Goal: Task Accomplishment & Management: Manage account settings

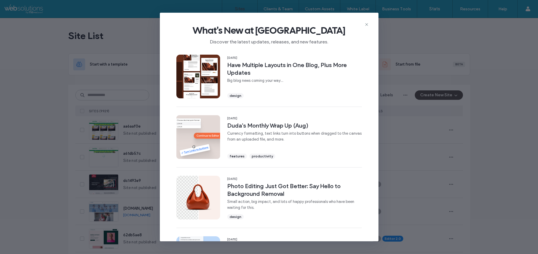
click at [365, 25] on use at bounding box center [366, 24] width 3 height 3
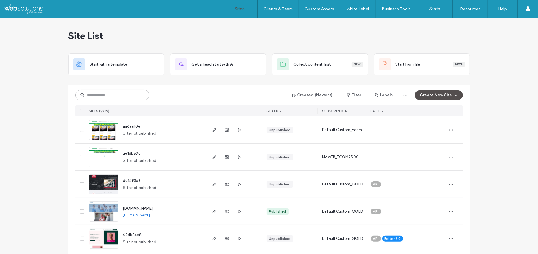
click at [92, 97] on input at bounding box center [112, 95] width 74 height 11
type input "********"
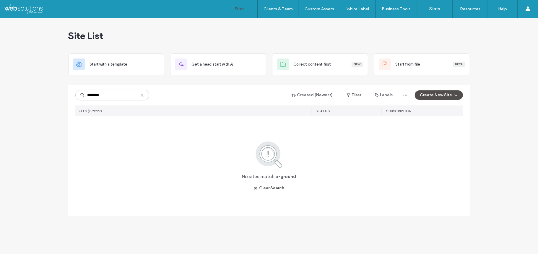
click at [140, 94] on icon at bounding box center [142, 95] width 5 height 5
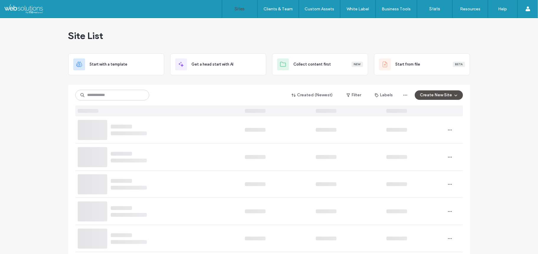
click at [146, 93] on div at bounding box center [112, 95] width 74 height 11
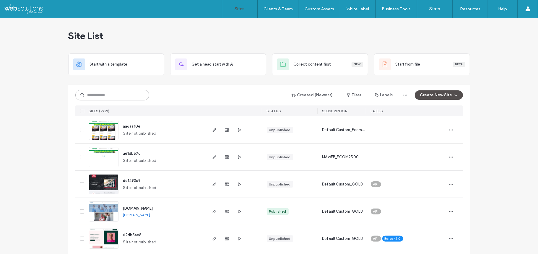
click at [114, 93] on input at bounding box center [112, 95] width 74 height 11
paste input "********"
type input "********"
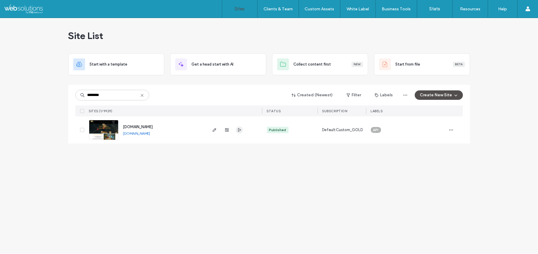
click at [240, 132] on icon "button" at bounding box center [239, 130] width 5 height 5
click at [104, 129] on img at bounding box center [103, 140] width 29 height 40
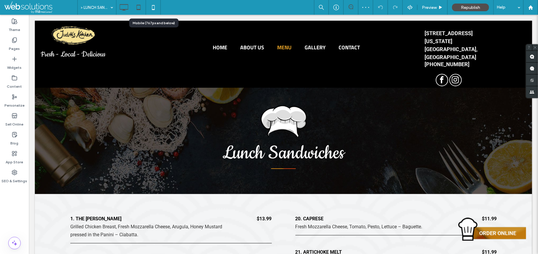
click at [141, 9] on icon at bounding box center [139, 7] width 12 height 12
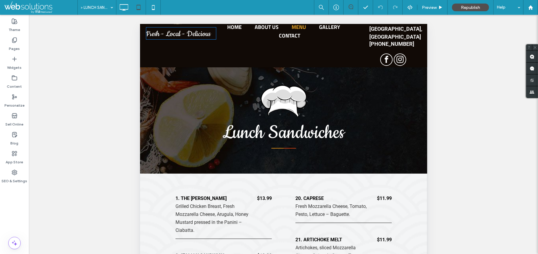
scroll to position [26, 0]
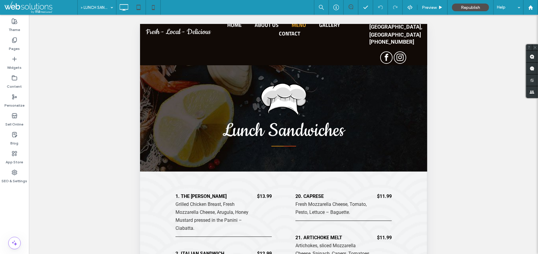
click at [152, 11] on icon at bounding box center [153, 7] width 12 height 12
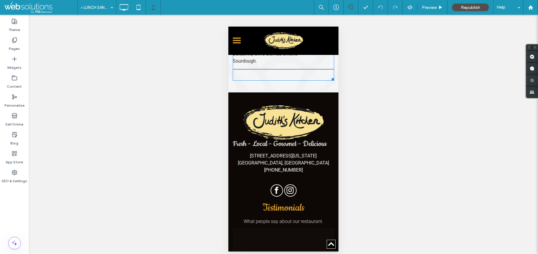
scroll to position [930, 0]
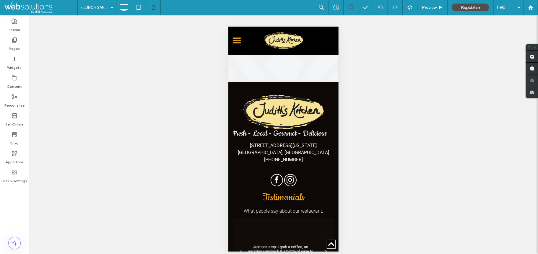
click at [406, 10] on div "Preview Republish Help" at bounding box center [426, 7] width 224 height 15
click at [406, 12] on div "Preview Republish Help" at bounding box center [426, 7] width 224 height 15
click at [408, 5] on icon at bounding box center [409, 7] width 5 height 5
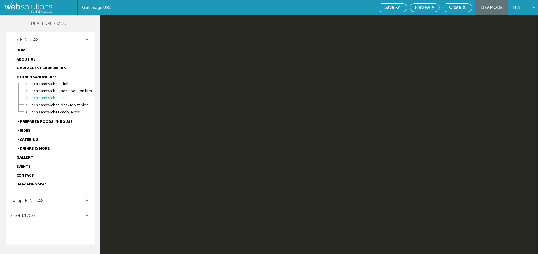
click at [27, 213] on span "Site HTML/CSS" at bounding box center [22, 216] width 25 height 6
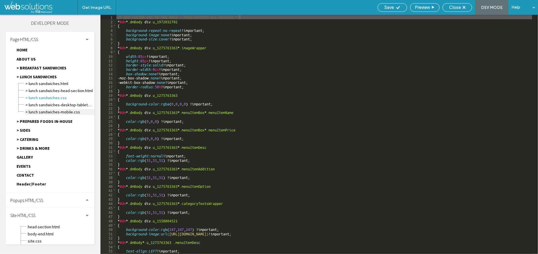
click at [49, 110] on span "> LUNCH SANDWICHES-mobile.css" at bounding box center [59, 112] width 69 height 6
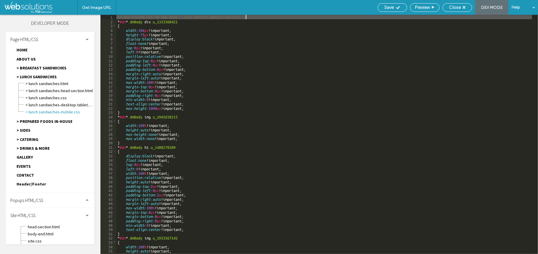
click at [231, 69] on div "/* ADD CUSTOM CSS TO THE PAGE - THIS AFFECTS MOBILE DEVICES */ * #dm * .dmBody …" at bounding box center [324, 139] width 416 height 248
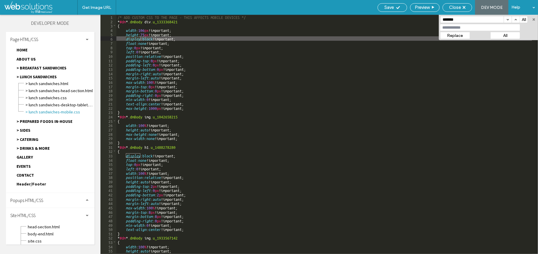
scroll to position [0, 0]
type input "**********"
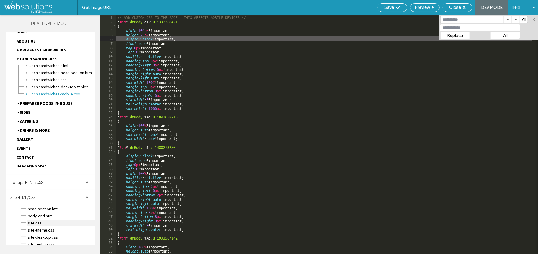
click at [32, 220] on span "site.css" at bounding box center [60, 223] width 67 height 6
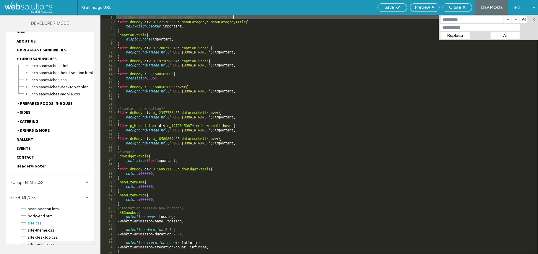
click at [43, 241] on span "site-mobile.css" at bounding box center [60, 244] width 67 height 6
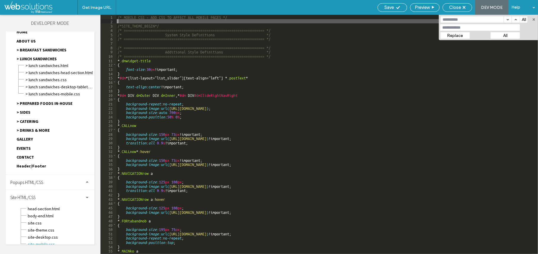
paste textarea
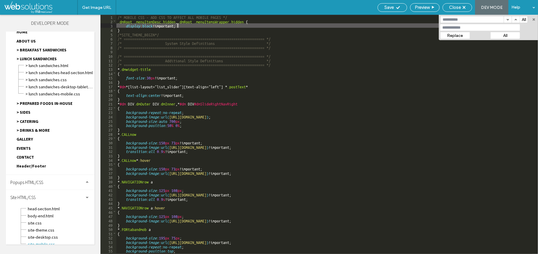
type textarea "**"
click at [142, 27] on div "/* MOBILE CSS - ADD CSS TO AFFECT ALL MOBILE PAGES */ .dmRoot .menuItemDesc.hid…" at bounding box center [324, 139] width 416 height 248
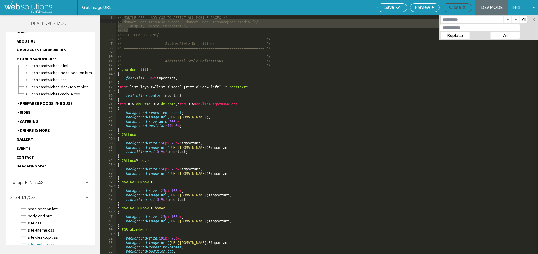
click at [460, 8] on span "Close" at bounding box center [455, 7] width 12 height 5
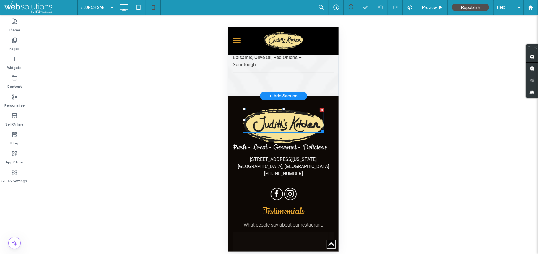
scroll to position [895, 0]
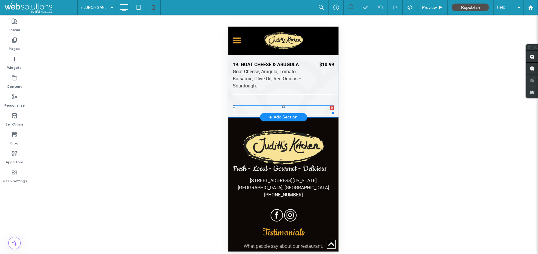
drag, startPoint x: 257, startPoint y: 152, endPoint x: 245, endPoint y: 143, distance: 15.4
click at [257, 108] on div "20. CAPRESE Fresh Mozzarella Cheese, Tomato, Pesto, Lettuce – Baguette. $11.99 …" at bounding box center [282, 106] width 101 height 3
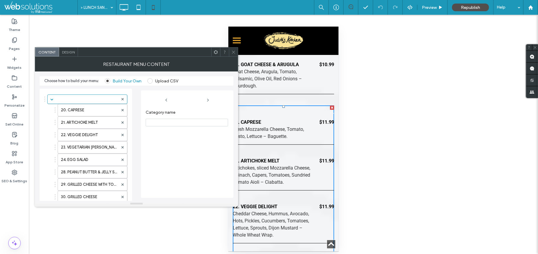
click at [68, 55] on div "Design" at bounding box center [68, 52] width 19 height 9
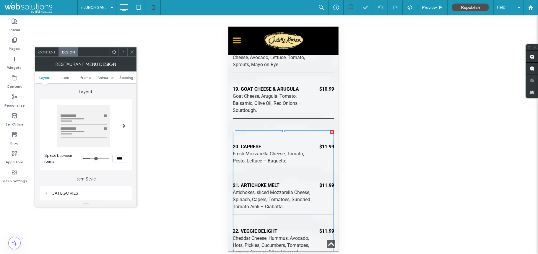
scroll to position [897, 0]
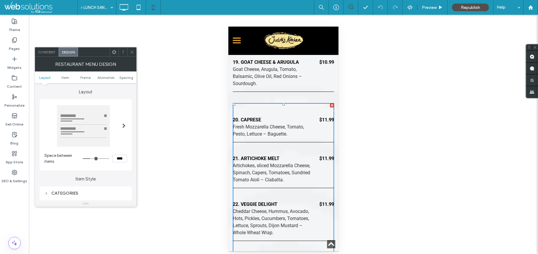
click at [256, 142] on div "20. CAPRESE Fresh Mozzarella Cheese, Tomato, Pesto, Lettuce – Baguette. $11.99" at bounding box center [282, 127] width 101 height 30
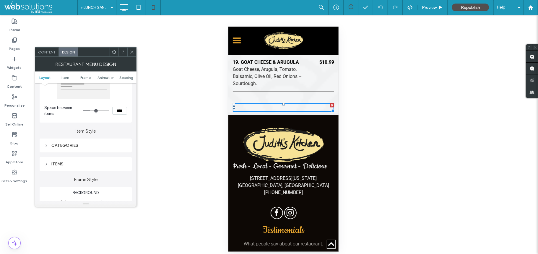
scroll to position [47, 0]
click at [83, 160] on div "ITEMS" at bounding box center [86, 165] width 92 height 14
click at [98, 150] on div "CATEGORIES" at bounding box center [85, 146] width 83 height 8
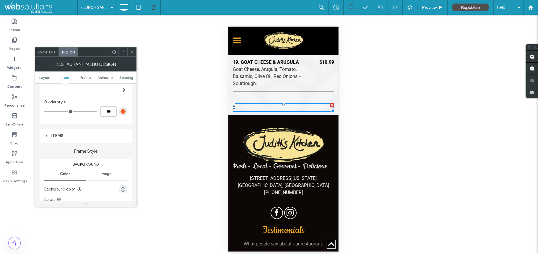
scroll to position [240, 0]
click at [73, 130] on div "ITEMS" at bounding box center [86, 135] width 92 height 14
click at [63, 136] on div "ITEMS" at bounding box center [85, 134] width 83 height 5
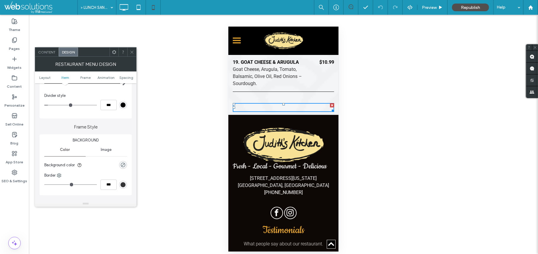
scroll to position [553, 0]
click at [47, 51] on span "Content" at bounding box center [46, 52] width 17 height 4
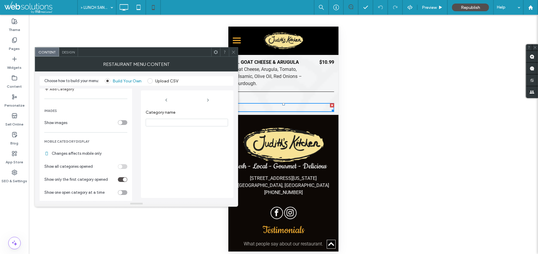
scroll to position [232, 0]
click at [120, 183] on div "toggle" at bounding box center [122, 180] width 9 height 5
click at [120, 170] on div "toggle" at bounding box center [120, 167] width 4 height 4
click at [166, 171] on div "Category name" at bounding box center [187, 151] width 83 height 88
click at [160, 175] on div "Category name" at bounding box center [187, 151] width 83 height 88
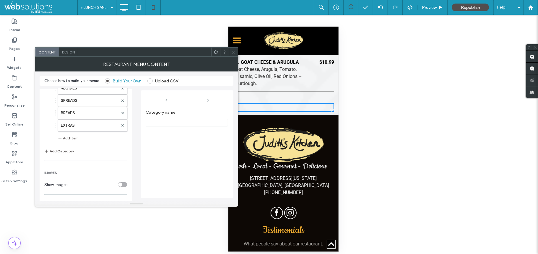
scroll to position [299, 0]
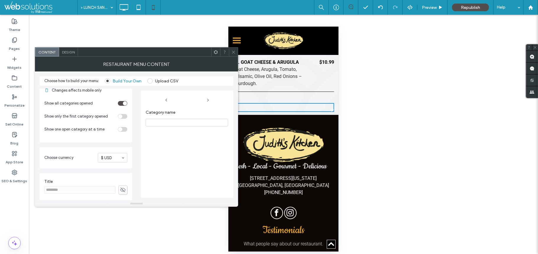
click at [120, 103] on div "toggle" at bounding box center [122, 103] width 9 height 5
click at [121, 118] on div "toggle" at bounding box center [120, 116] width 4 height 4
click at [233, 54] on span at bounding box center [233, 52] width 4 height 9
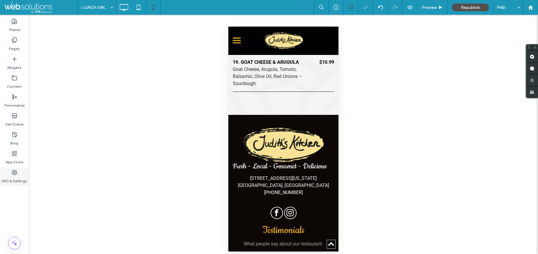
click at [16, 176] on label "SEO & Settings" at bounding box center [15, 179] width 26 height 8
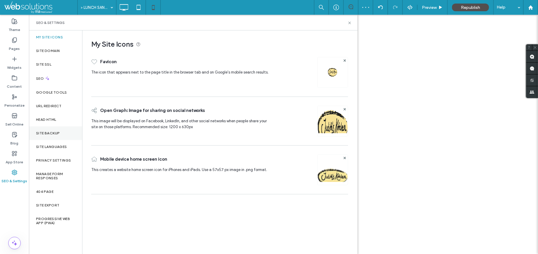
click at [63, 135] on div "Site Backup" at bounding box center [55, 133] width 53 height 14
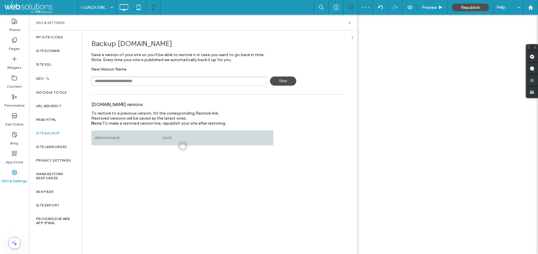
click at [141, 78] on input "text" at bounding box center [179, 80] width 176 height 9
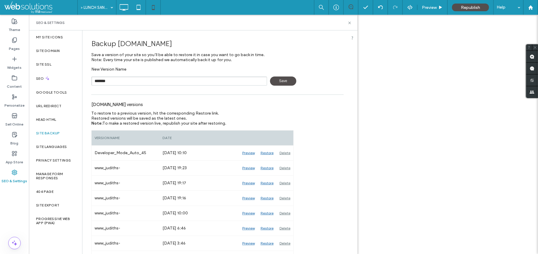
type input "*******"
click at [270, 79] on span "Save" at bounding box center [283, 80] width 26 height 9
click at [349, 24] on icon at bounding box center [349, 23] width 4 height 4
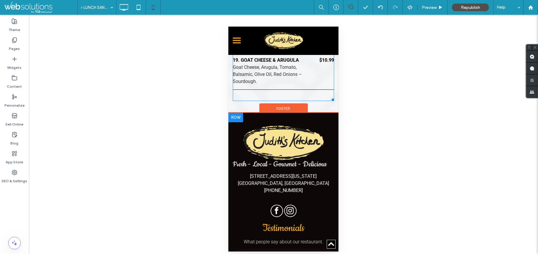
scroll to position [899, 0]
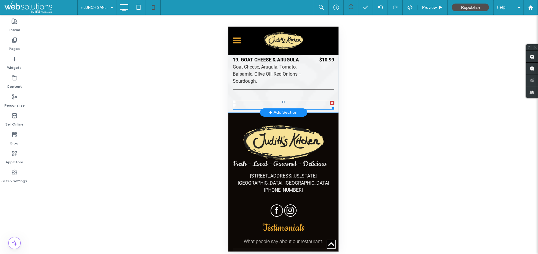
click at [246, 109] on div "Our Menu 20. CAPRESE Fresh Mozzarella Cheese, Tomato, Pesto, Lettuce – Baguette…" at bounding box center [282, 104] width 101 height 9
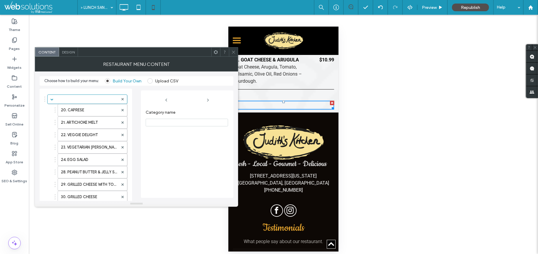
click at [67, 48] on div "Design" at bounding box center [68, 52] width 19 height 9
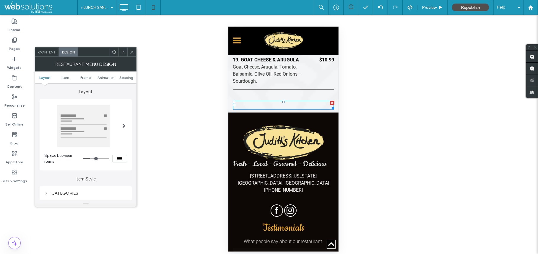
click at [67, 50] on span "Design" at bounding box center [68, 52] width 13 height 4
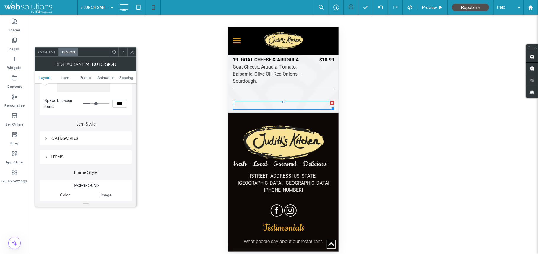
scroll to position [56, 0]
click at [134, 52] on icon at bounding box center [132, 52] width 4 height 4
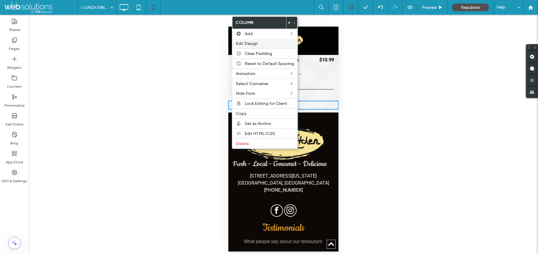
click at [263, 44] on label "Edit Design" at bounding box center [265, 43] width 58 height 5
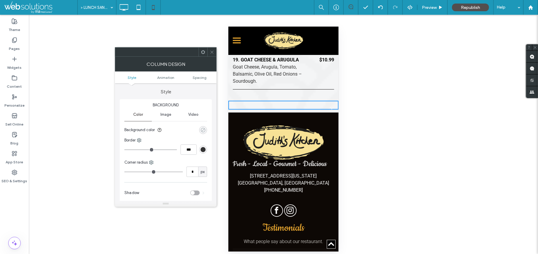
click at [201, 132] on div "rgba(0, 0, 0, 0)" at bounding box center [203, 130] width 5 height 5
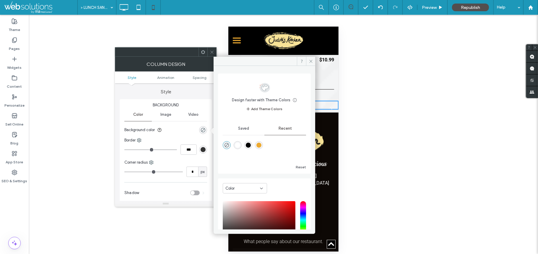
click at [237, 149] on div "rgba(255, 255, 255, 1)" at bounding box center [238, 145] width 8 height 8
type input "*******"
type input "***"
type input "****"
click at [251, 145] on div "rgba(0, 0, 0, 1)" at bounding box center [248, 145] width 5 height 5
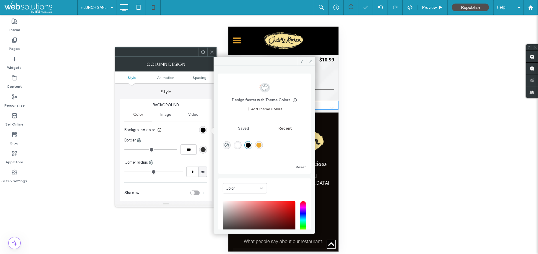
type input "*******"
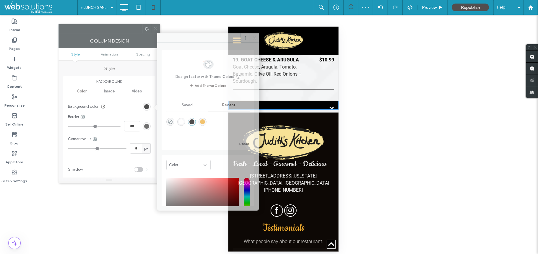
drag, startPoint x: 178, startPoint y: 53, endPoint x: 121, endPoint y: 30, distance: 61.3
click at [121, 30] on div at bounding box center [100, 28] width 83 height 9
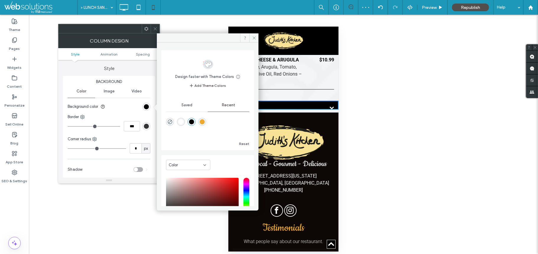
click at [156, 25] on span at bounding box center [155, 28] width 4 height 9
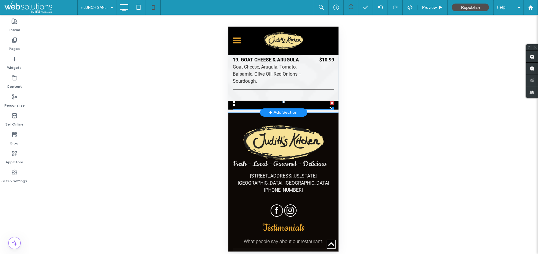
click at [251, 109] on div "Our Menu 20. CAPRESE Fresh Mozzarella Cheese, Tomato, Pesto, Lettuce – Baguette…" at bounding box center [282, 104] width 101 height 9
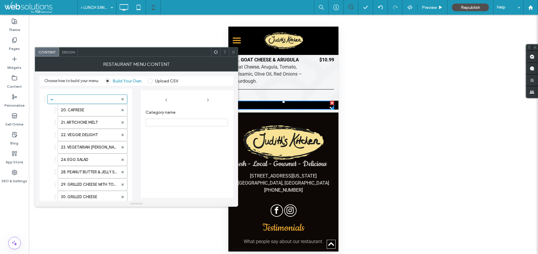
click at [172, 122] on input "Category name" at bounding box center [187, 123] width 82 height 8
click at [179, 148] on div "Category name" at bounding box center [187, 151] width 83 height 88
click at [160, 122] on input "Category name" at bounding box center [187, 123] width 82 height 8
type input "****"
click at [158, 151] on div "Category name ****" at bounding box center [187, 151] width 83 height 88
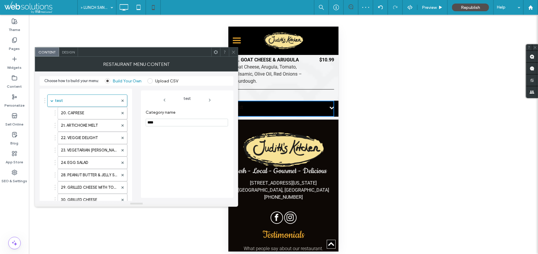
click at [233, 53] on use at bounding box center [233, 52] width 3 height 3
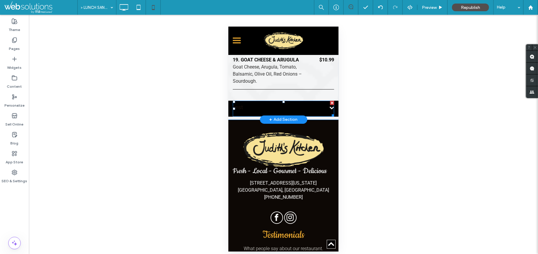
click at [245, 110] on h3 "test" at bounding box center [282, 106] width 101 height 7
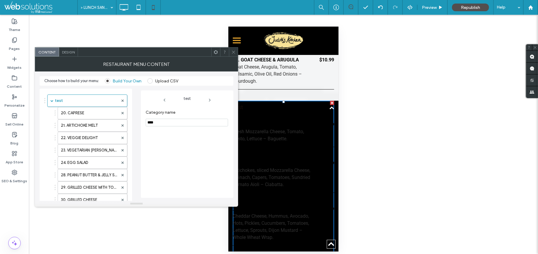
click at [237, 51] on div at bounding box center [233, 52] width 9 height 9
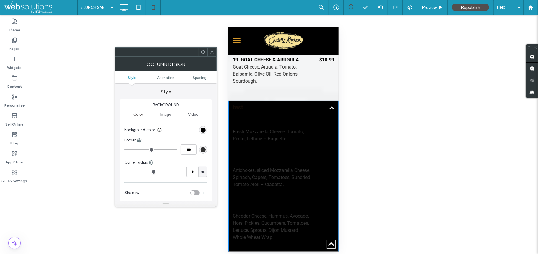
click at [213, 53] on icon at bounding box center [212, 52] width 4 height 4
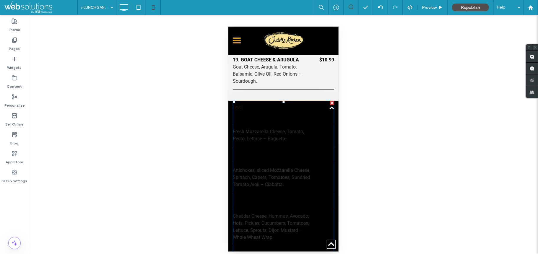
click at [241, 128] on div "20. CAPRESE" at bounding box center [272, 124] width 80 height 7
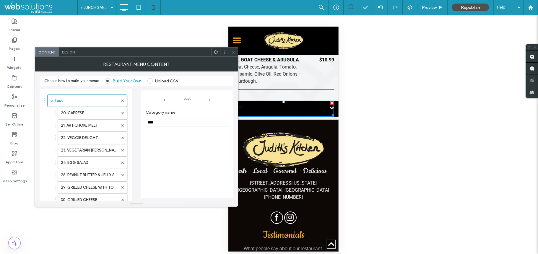
click at [66, 53] on span "Design" at bounding box center [68, 52] width 13 height 4
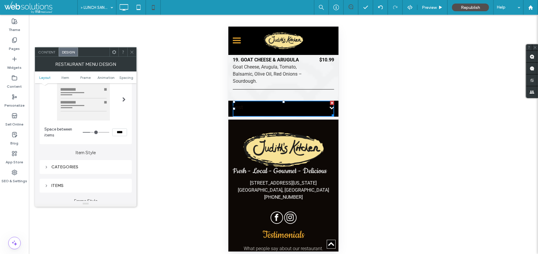
scroll to position [51, 0]
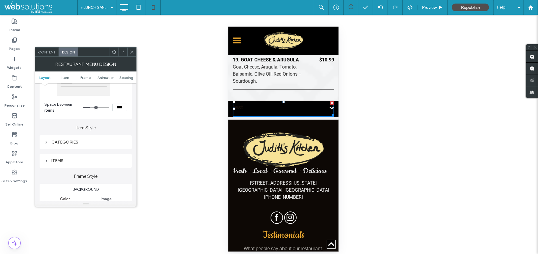
click at [74, 137] on div "CATEGORIES" at bounding box center [86, 142] width 92 height 14
click at [71, 145] on div "CATEGORIES" at bounding box center [85, 142] width 83 height 5
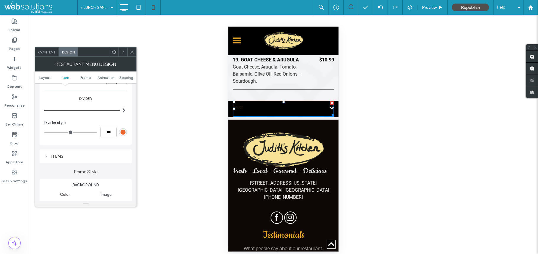
scroll to position [223, 0]
click at [57, 155] on div "ITEMS" at bounding box center [85, 152] width 83 height 5
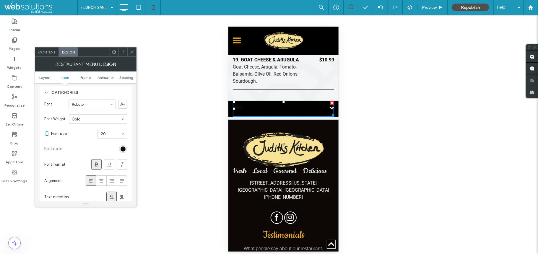
scroll to position [101, 0]
click at [125, 149] on div "rgb(17, 10, 6)" at bounding box center [122, 148] width 5 height 5
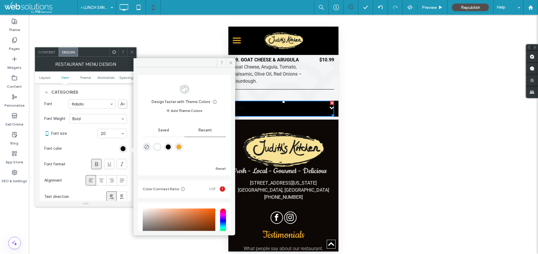
scroll to position [53, 0]
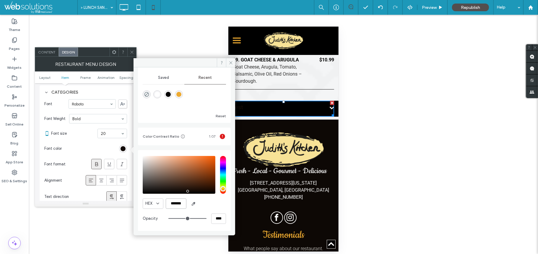
click at [167, 202] on input "*******" at bounding box center [176, 203] width 21 height 10
click at [180, 204] on input "*******" at bounding box center [176, 203] width 21 height 10
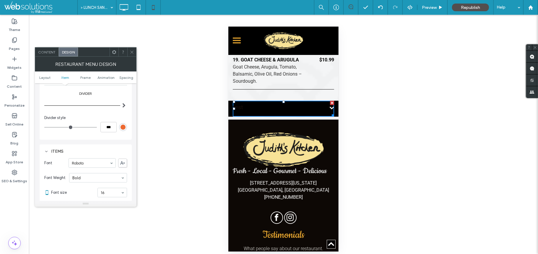
scroll to position [261, 0]
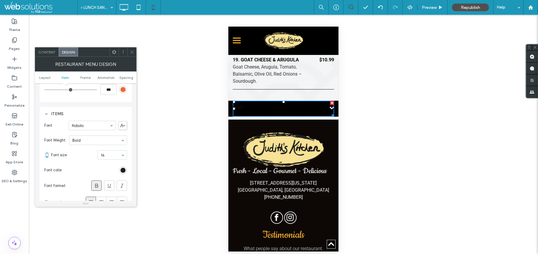
click at [121, 173] on div "rgb(0, 0, 0)" at bounding box center [122, 170] width 5 height 5
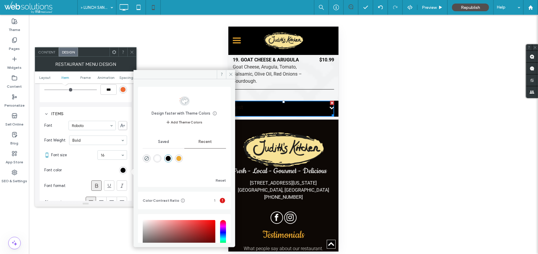
scroll to position [53, 0]
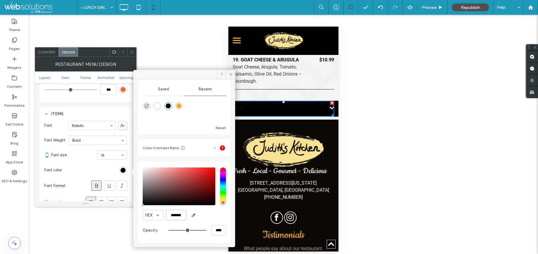
click at [173, 212] on input "*******" at bounding box center [176, 215] width 21 height 10
paste input "color picker textbox"
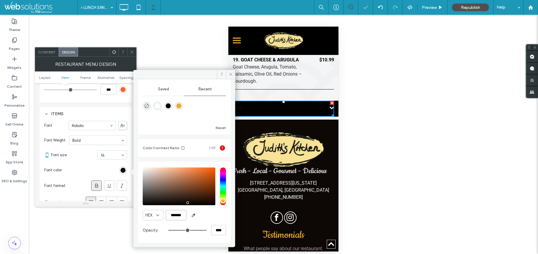
type input "*******"
click at [220, 211] on div "HEX *******" at bounding box center [184, 215] width 83 height 10
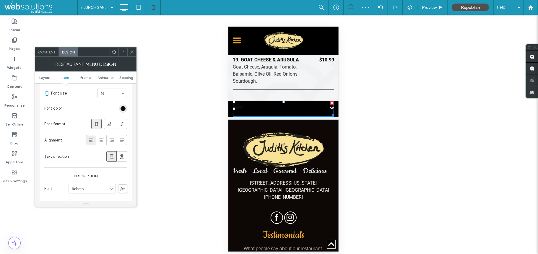
scroll to position [393, 0]
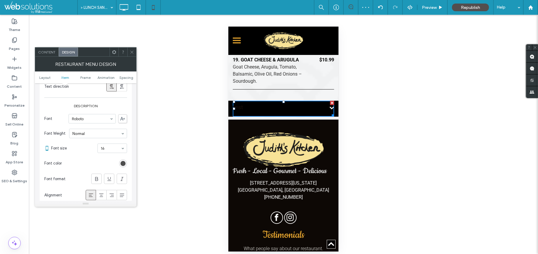
click at [124, 166] on div "rgb(51, 51, 51)" at bounding box center [122, 163] width 5 height 5
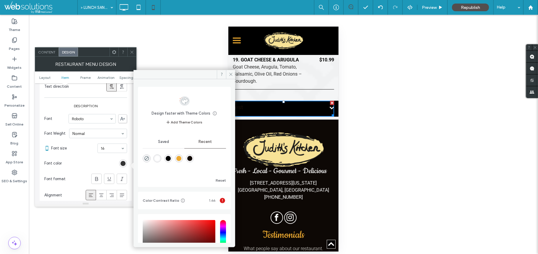
scroll to position [53, 0]
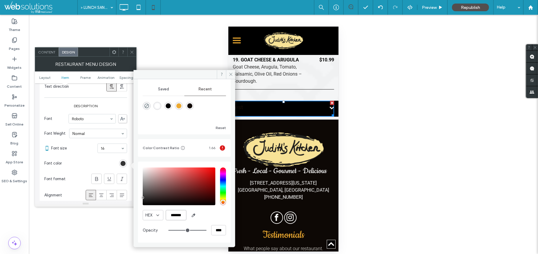
click at [172, 217] on input "*******" at bounding box center [176, 215] width 21 height 10
paste input "color picker textbox"
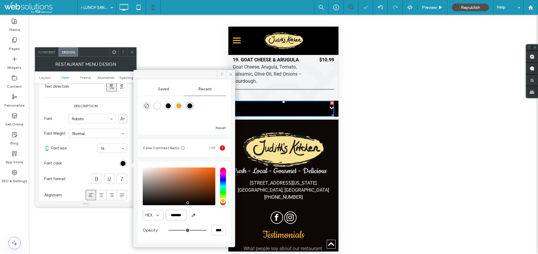
type input "*******"
click at [214, 216] on div "HEX *******" at bounding box center [184, 215] width 83 height 10
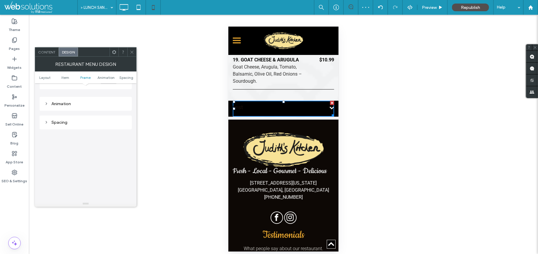
scroll to position [659, 0]
click at [130, 51] on icon at bounding box center [132, 52] width 4 height 4
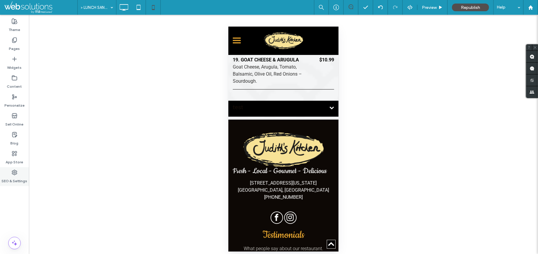
click at [13, 179] on label "SEO & Settings" at bounding box center [15, 179] width 26 height 8
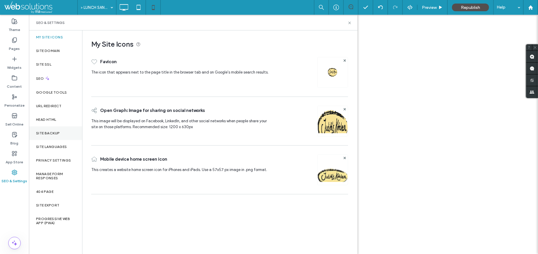
click at [57, 134] on label "Site Backup" at bounding box center [48, 133] width 24 height 4
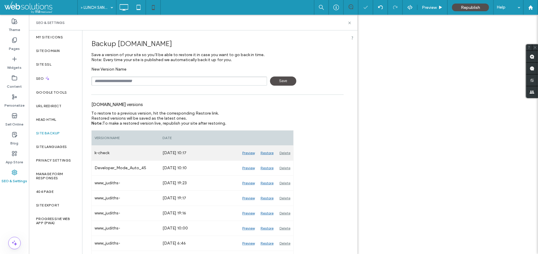
click at [267, 153] on div "Restore" at bounding box center [267, 153] width 19 height 15
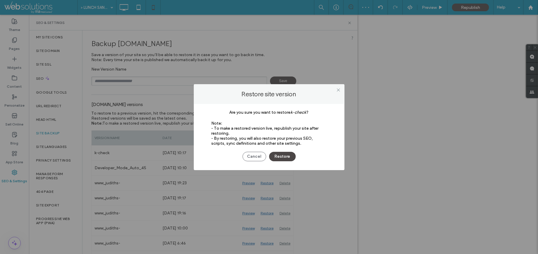
click at [273, 156] on button "Restore" at bounding box center [282, 156] width 27 height 9
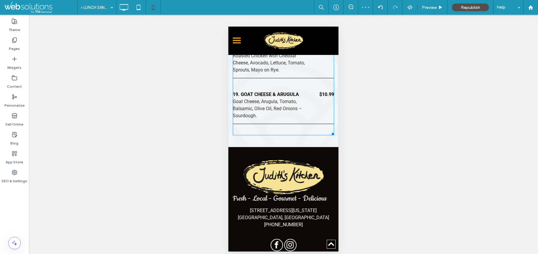
scroll to position [864, 0]
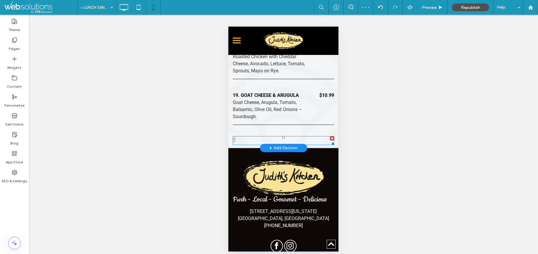
click at [247, 145] on div "Our Menu 20. CAPRESE Fresh Mozzarella Cheese, Tomato, Pesto, Lettuce – Baguette…" at bounding box center [282, 140] width 101 height 9
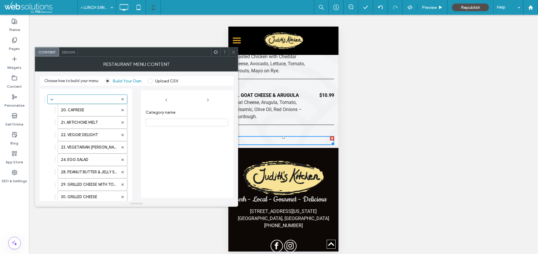
click at [68, 54] on span "Design" at bounding box center [68, 52] width 13 height 4
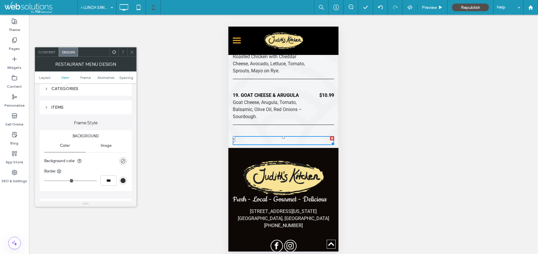
scroll to position [105, 0]
click at [76, 89] on div "CATEGORIES" at bounding box center [85, 87] width 83 height 5
click at [71, 108] on div "ITEMS" at bounding box center [85, 108] width 83 height 5
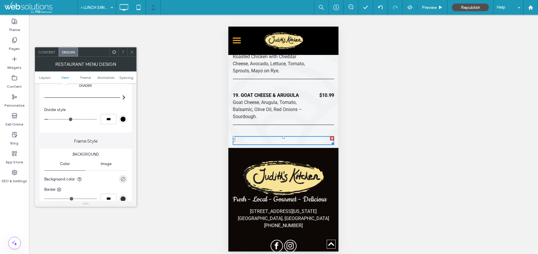
scroll to position [539, 0]
click at [45, 52] on span "Content" at bounding box center [46, 52] width 17 height 4
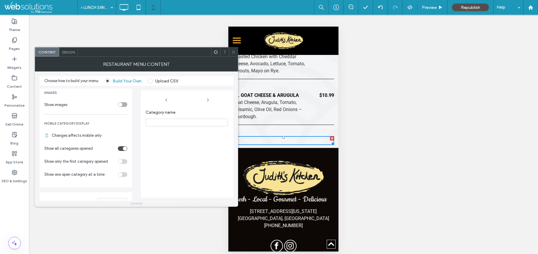
scroll to position [250, 0]
click at [119, 152] on div "toggle" at bounding box center [122, 149] width 9 height 5
click at [126, 164] on div "toggle" at bounding box center [122, 162] width 9 height 5
click at [126, 164] on div "toggle" at bounding box center [125, 163] width 4 height 4
click at [125, 178] on div "toggle" at bounding box center [122, 175] width 9 height 5
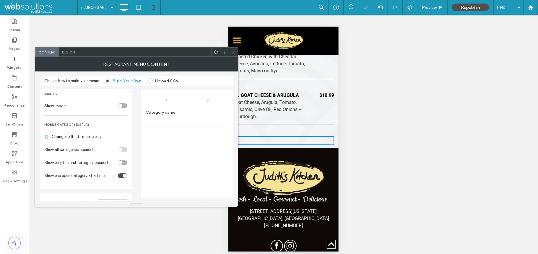
click at [92, 178] on span "Show one open category at a time" at bounding box center [74, 176] width 60 height 6
click at [118, 178] on div "toggle" at bounding box center [122, 175] width 9 height 5
click at [122, 152] on div "toggle" at bounding box center [120, 150] width 4 height 4
click at [190, 166] on div "Category name" at bounding box center [187, 151] width 83 height 88
click at [123, 152] on div "toggle" at bounding box center [125, 150] width 4 height 4
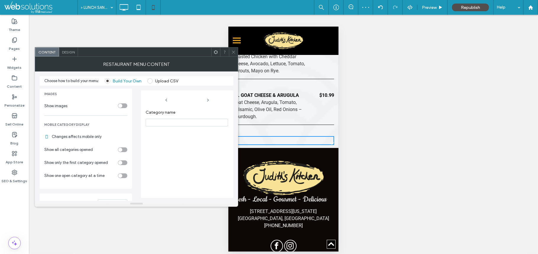
click at [124, 163] on div "20. CAPRESE 21. ARTICHOKE MELT 22. VEGGIE DELIGHT 23. VEGETARIAN [PERSON_NAME] …" at bounding box center [86, 14] width 92 height 350
click at [120, 165] on div "toggle" at bounding box center [120, 163] width 4 height 4
click at [232, 52] on icon at bounding box center [233, 52] width 4 height 4
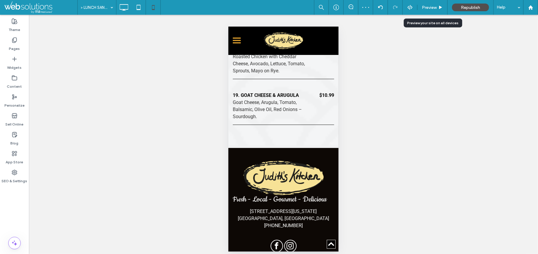
click at [409, 12] on div "Preview Republish Help" at bounding box center [426, 7] width 224 height 15
click at [409, 9] on use at bounding box center [409, 7] width 5 height 5
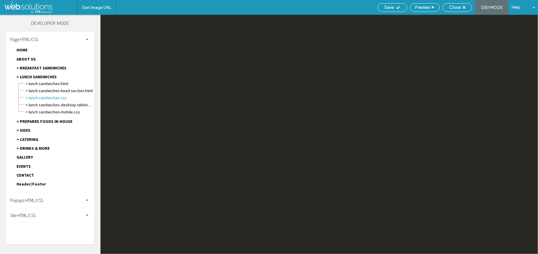
click at [44, 215] on div "Site HTML/CSS" at bounding box center [50, 215] width 89 height 15
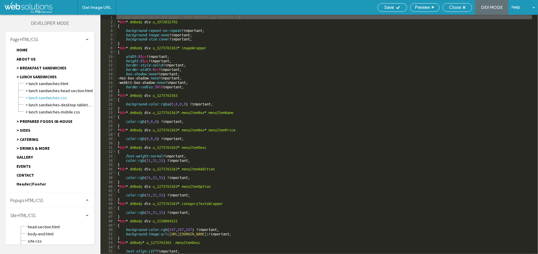
scroll to position [18, 0]
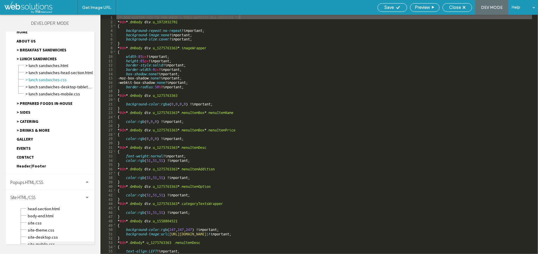
click at [37, 241] on span "site-mobile.css" at bounding box center [60, 244] width 67 height 6
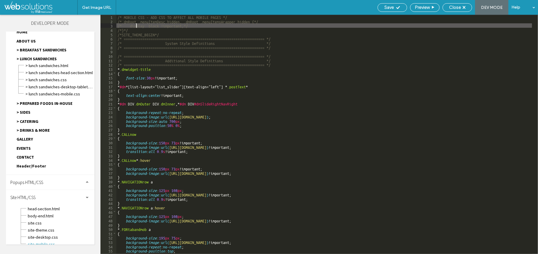
click at [137, 27] on div "/* MOBILE CSS - ADD CSS TO AFFECT ALL MOBILE PAGES */ /*.dmRoot .menuItemDesc.h…" at bounding box center [324, 139] width 416 height 248
click at [135, 32] on div "/* MOBILE CSS - ADD CSS TO AFFECT ALL MOBILE PAGES */ /*.dmRoot .menuItemDesc.h…" at bounding box center [324, 139] width 416 height 248
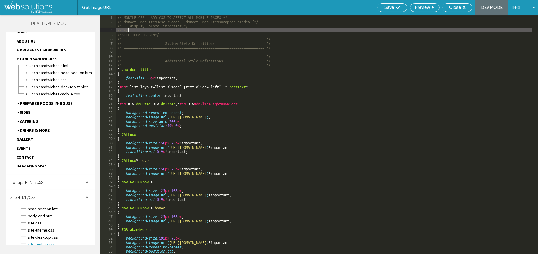
scroll to position [0, 0]
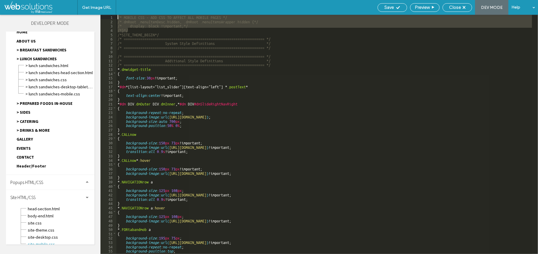
click at [298, 19] on div "/* MOBILE CSS - ADD CSS TO AFFECT ALL MOBILE PAGES */ /*.dmRoot .menuItemDesc.h…" at bounding box center [324, 134] width 416 height 239
